Goal: Task Accomplishment & Management: Manage account settings

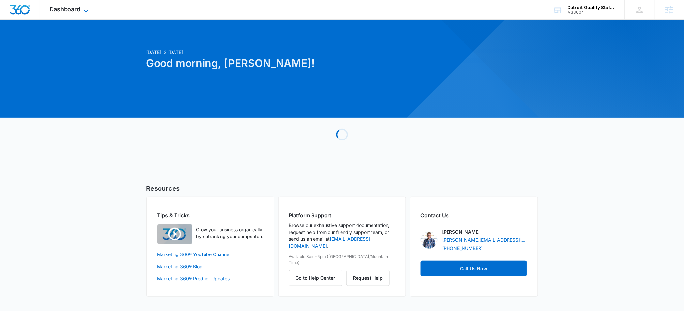
click at [72, 11] on span "Dashboard" at bounding box center [65, 9] width 31 height 7
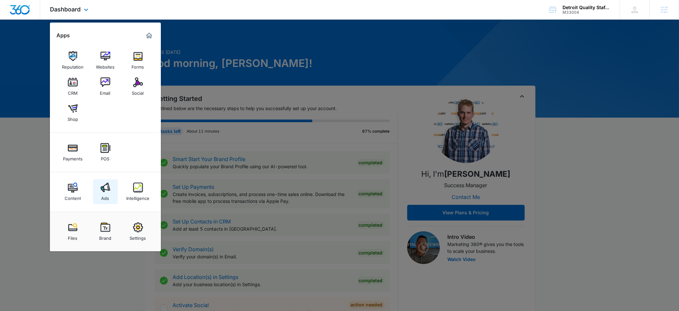
click at [105, 185] on img at bounding box center [105, 187] width 10 height 10
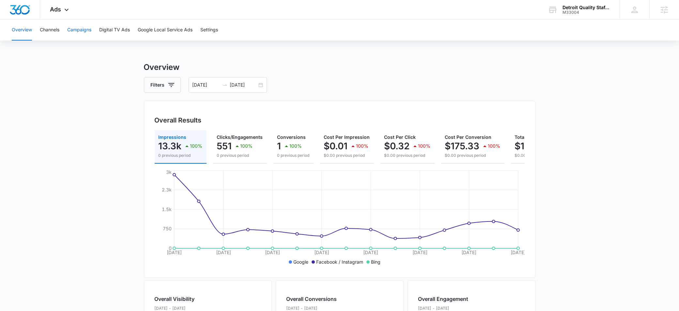
click at [81, 31] on button "Campaigns" at bounding box center [79, 30] width 24 height 21
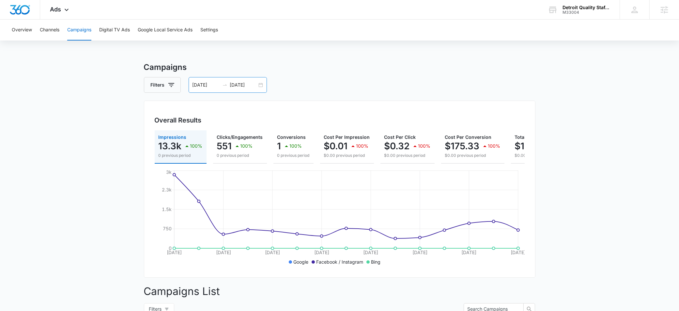
click at [245, 88] on input "[DATE]" at bounding box center [243, 84] width 27 height 7
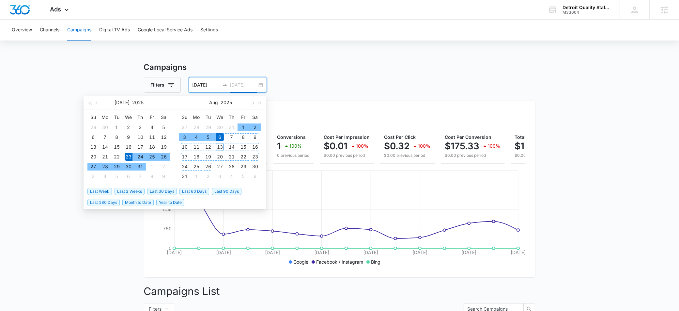
type input "[DATE]"
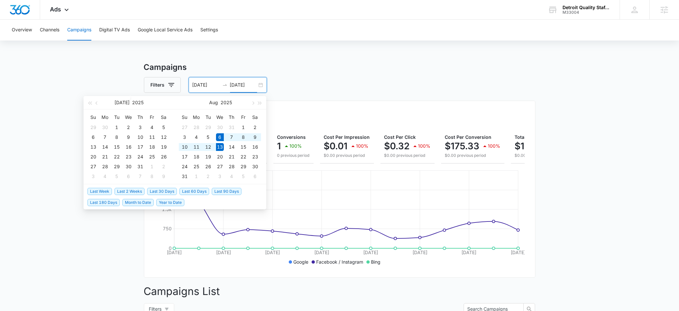
click at [102, 192] on span "Last Week" at bounding box center [99, 191] width 24 height 7
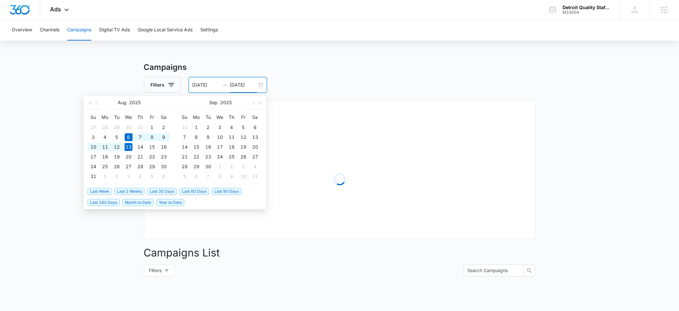
type input "08/06/2025"
type input "08/13/2025"
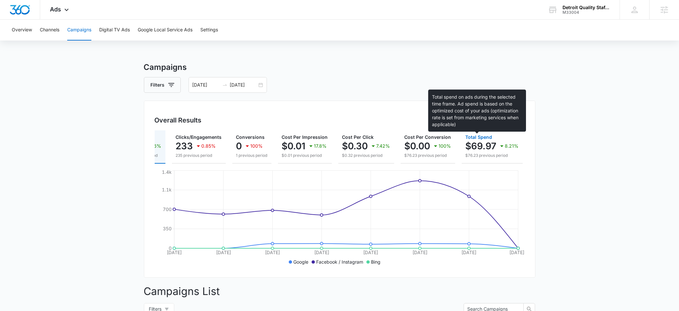
click at [484, 138] on span "Total Spend" at bounding box center [479, 137] width 27 height 6
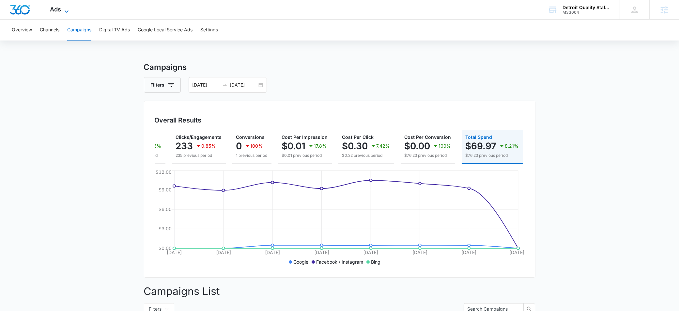
click at [63, 12] on icon at bounding box center [67, 12] width 8 height 8
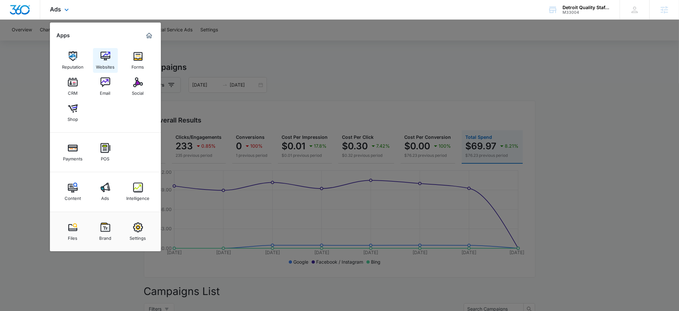
click at [106, 59] on img at bounding box center [105, 56] width 10 height 10
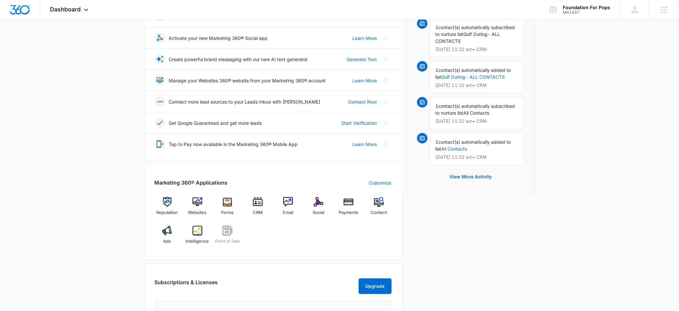
scroll to position [186, 0]
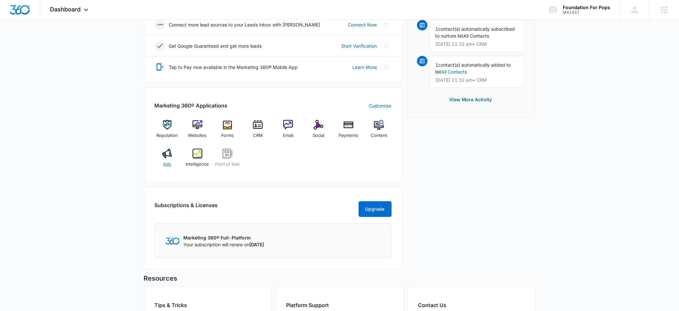
click at [170, 158] on img at bounding box center [167, 153] width 10 height 10
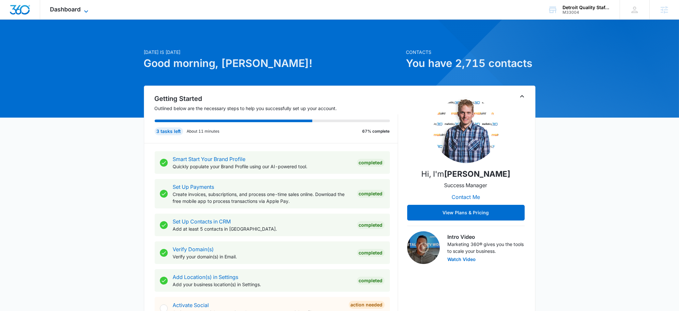
click at [77, 11] on span "Dashboard" at bounding box center [65, 9] width 31 height 7
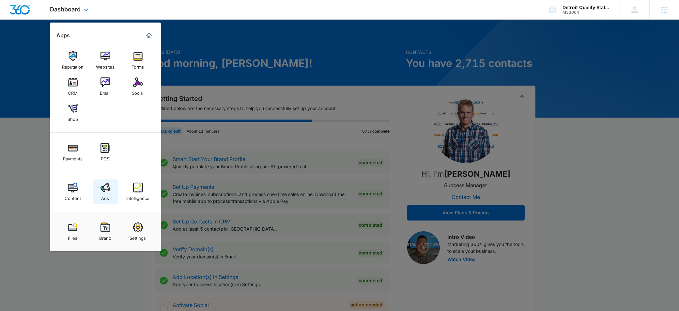
click at [107, 191] on img at bounding box center [105, 187] width 10 height 10
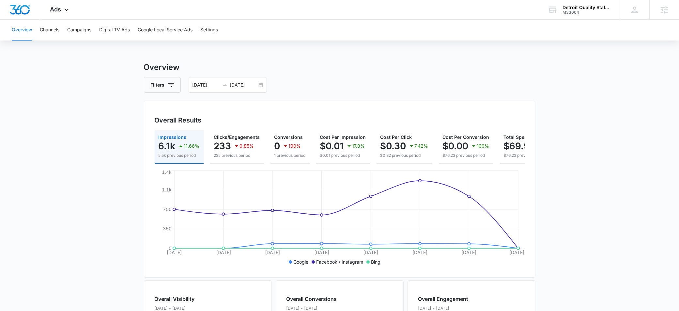
scroll to position [0, 38]
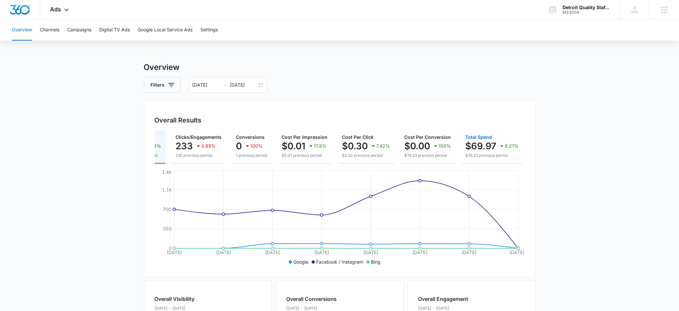
click at [509, 147] on p "8.21%" at bounding box center [512, 146] width 14 height 5
